Goal: Task Accomplishment & Management: Manage account settings

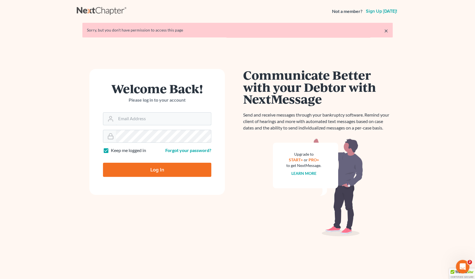
type input "[EMAIL_ADDRESS][DOMAIN_NAME]"
click at [187, 171] on input "Log In" at bounding box center [157, 170] width 108 height 14
type input "Thinking..."
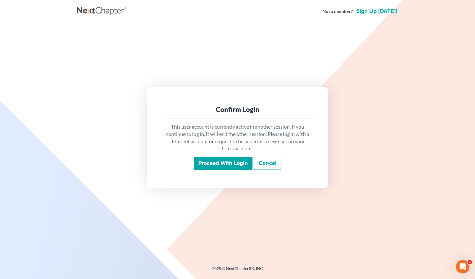
click at [242, 164] on input "Proceed with login" at bounding box center [223, 163] width 59 height 13
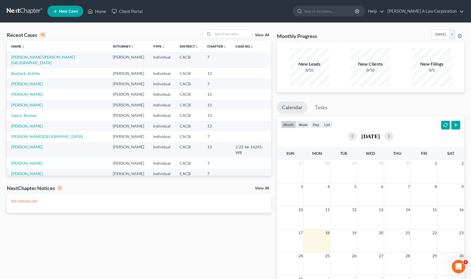
click at [32, 182] on link "Bridges, Makebra" at bounding box center [26, 184] width 30 height 5
